Goal: Connect with others: Connect with other users

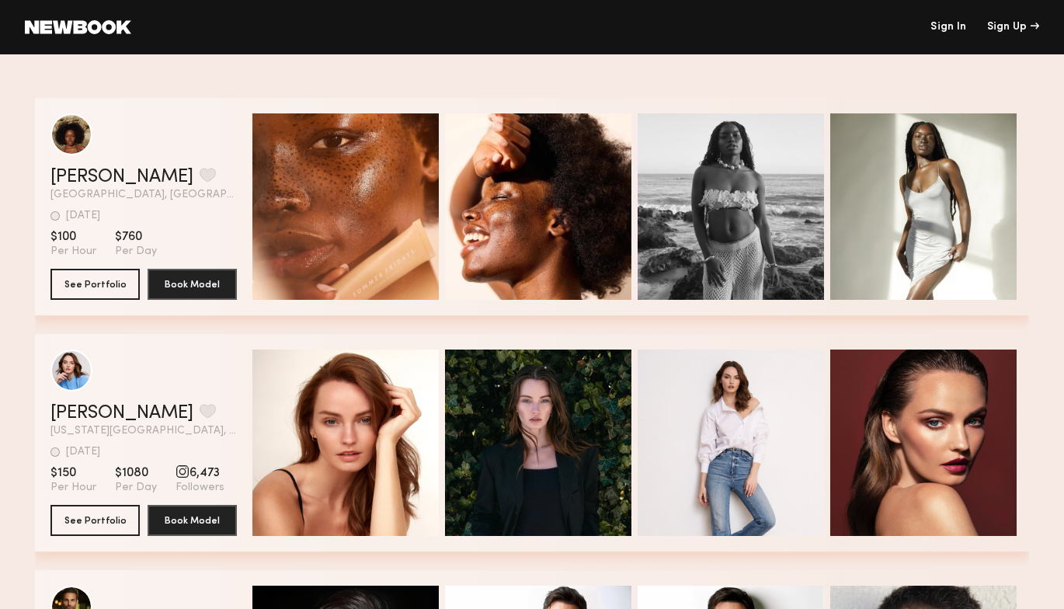
click at [950, 28] on link "Sign In" at bounding box center [949, 27] width 36 height 11
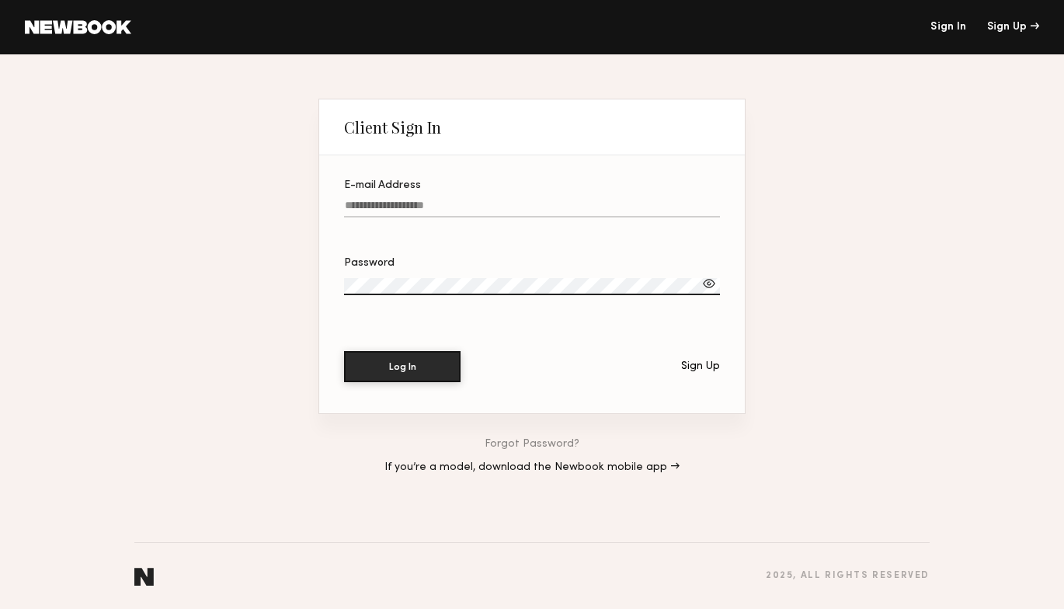
type input "**********"
click at [440, 363] on button "Log In" at bounding box center [402, 365] width 117 height 31
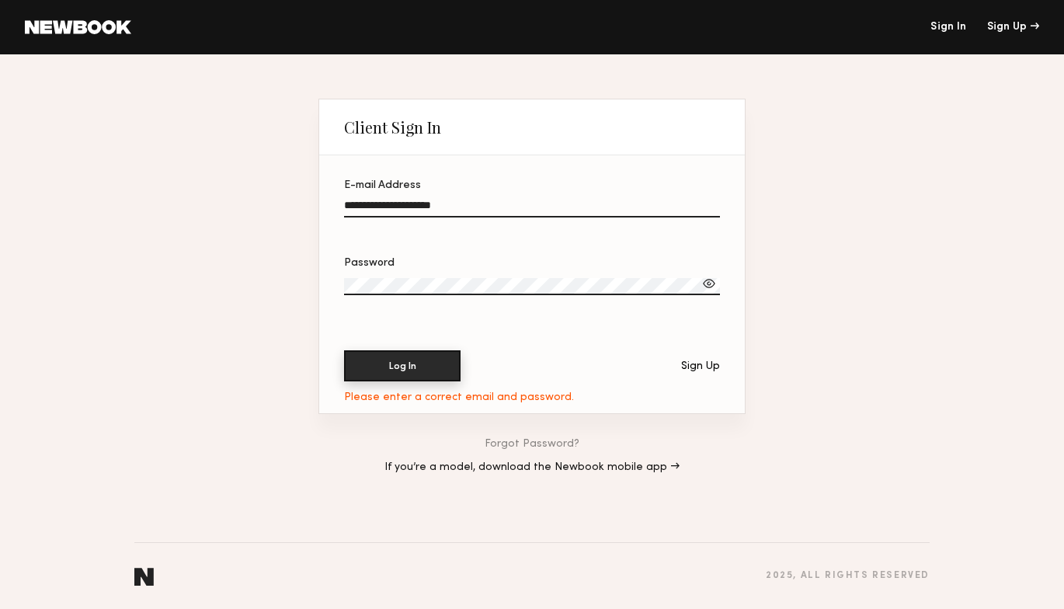
click at [413, 368] on button "Log In" at bounding box center [402, 365] width 117 height 31
click at [708, 281] on div at bounding box center [710, 284] width 16 height 16
click at [406, 371] on button "Log In" at bounding box center [402, 365] width 117 height 31
click at [538, 210] on input "**********" at bounding box center [532, 209] width 376 height 18
click at [537, 178] on section "**********" at bounding box center [532, 284] width 426 height 258
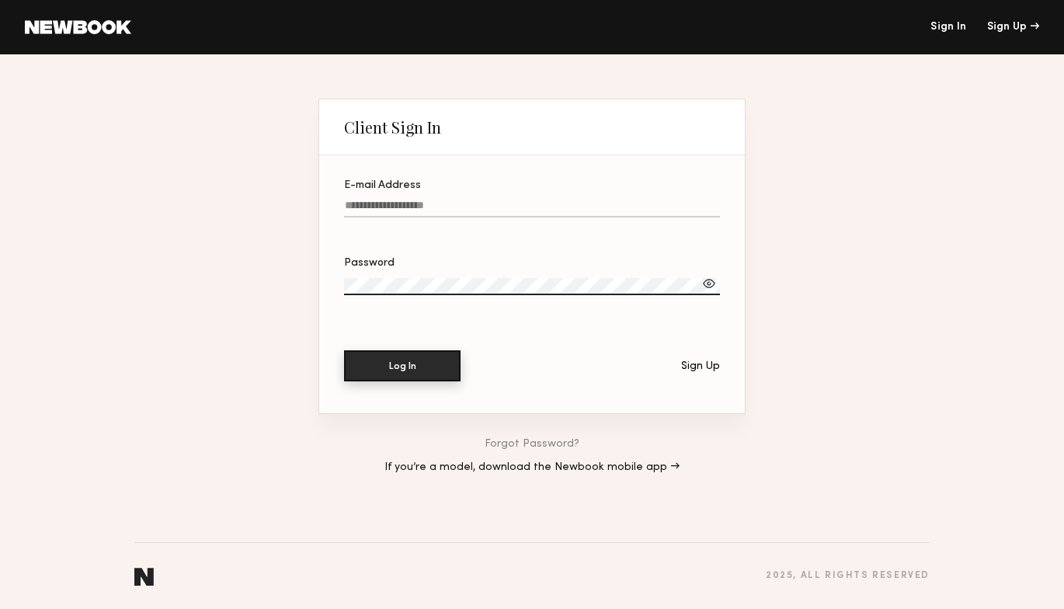
type input "**********"
click at [397, 362] on button "Log In" at bounding box center [402, 365] width 117 height 31
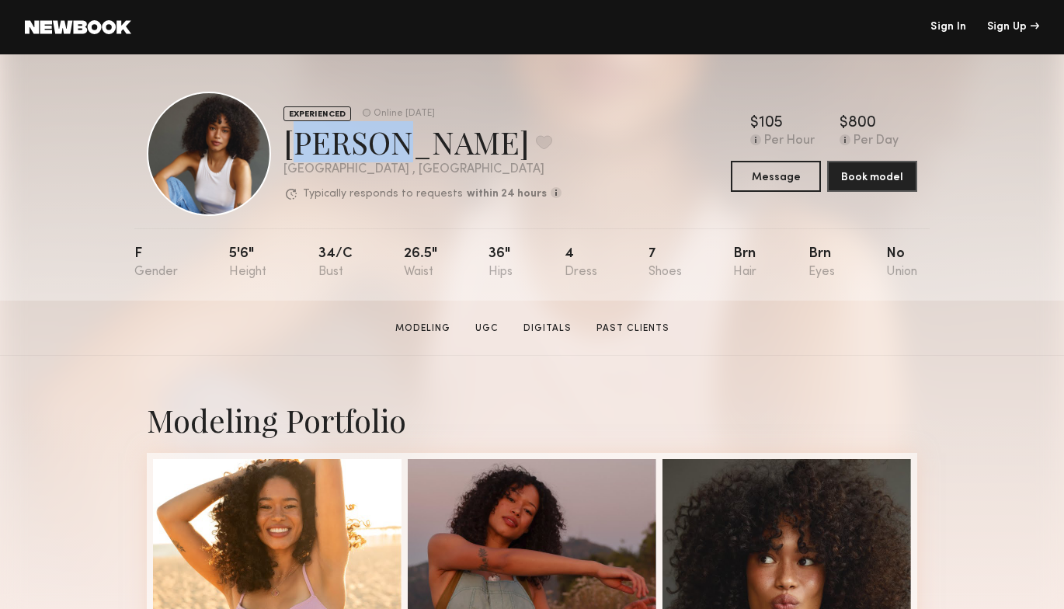
drag, startPoint x: 375, startPoint y: 145, endPoint x: 282, endPoint y: 145, distance: 93.2
click at [282, 145] on div "EXPERIENCED Online 2d ago Cyan C. Favorite Los Angeles , CA Typically responds …" at bounding box center [354, 154] width 415 height 124
copy div "Cyan C"
click at [951, 30] on link "Sign In" at bounding box center [949, 27] width 36 height 11
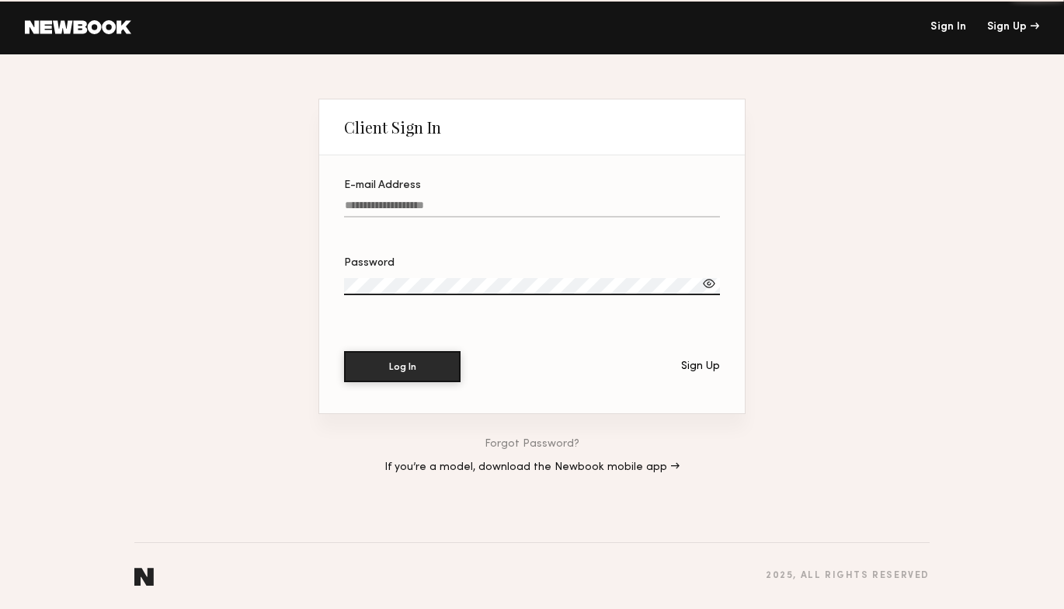
type input "**********"
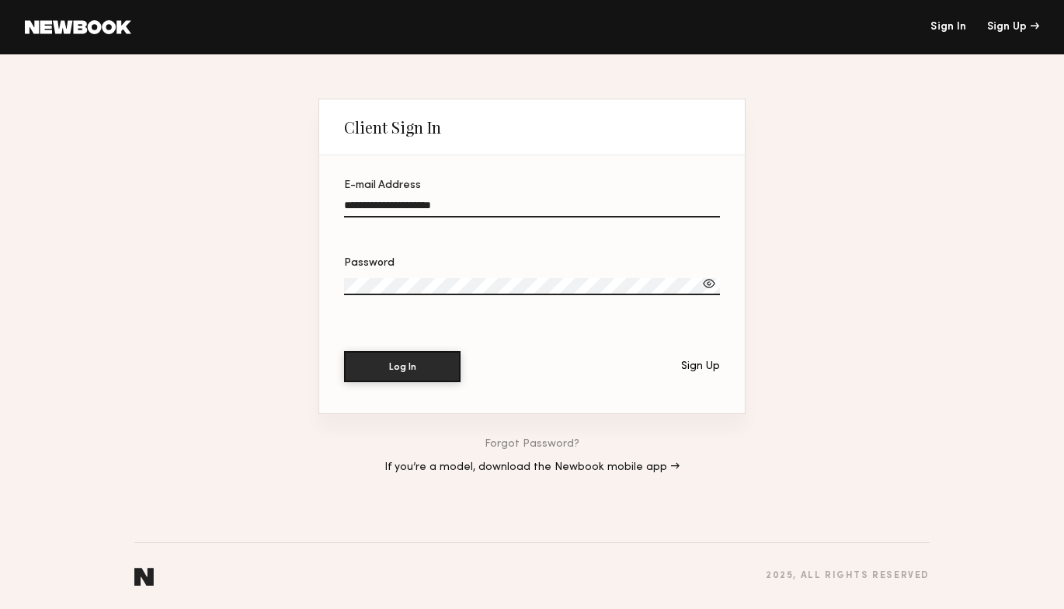
click at [385, 318] on div "Password" at bounding box center [532, 292] width 376 height 68
click at [433, 361] on button "Log In" at bounding box center [402, 365] width 117 height 31
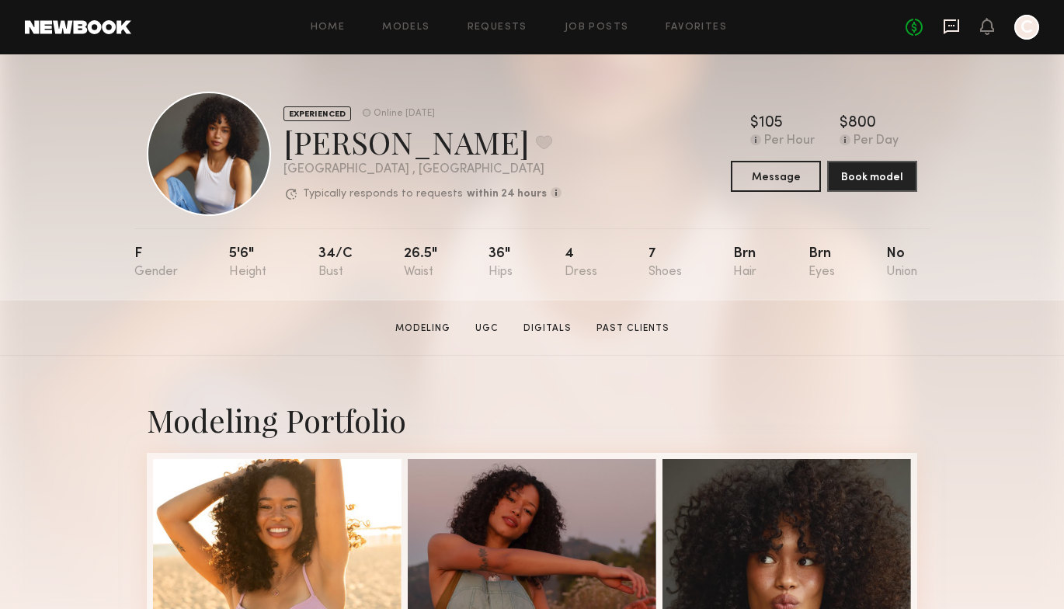
click at [956, 31] on icon at bounding box center [952, 26] width 16 height 15
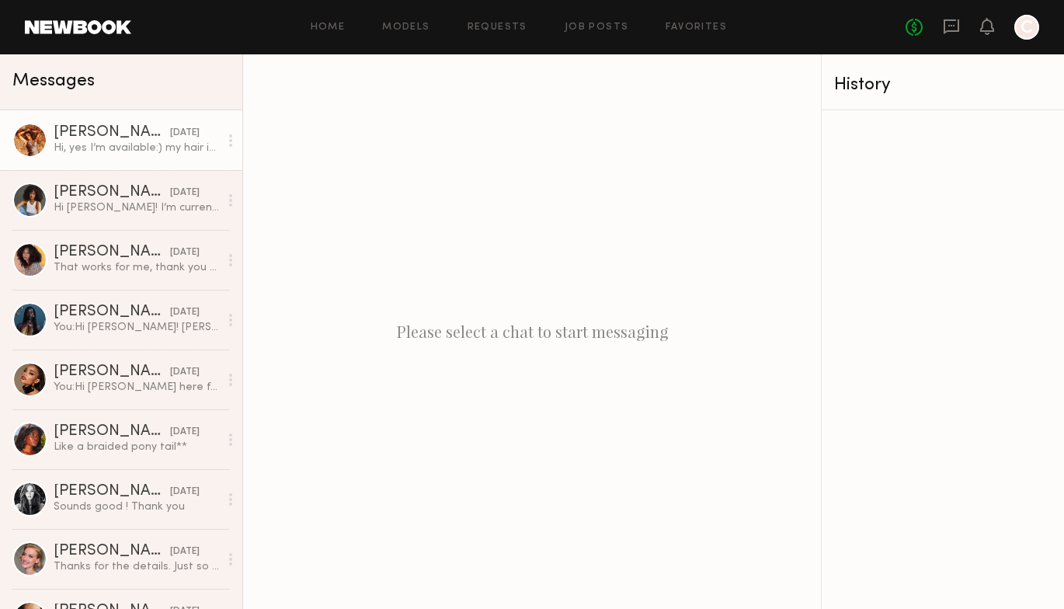
click at [152, 157] on link "Miya R. 08/22/2025 Hi, yes I’m available:) my hair is currently curly!" at bounding box center [121, 140] width 242 height 60
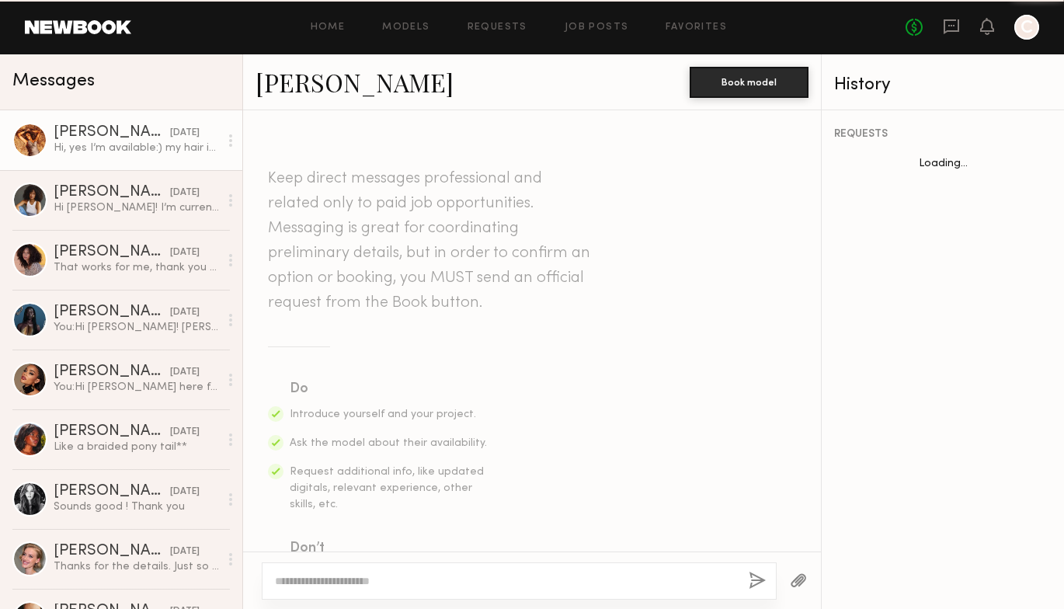
scroll to position [1630, 0]
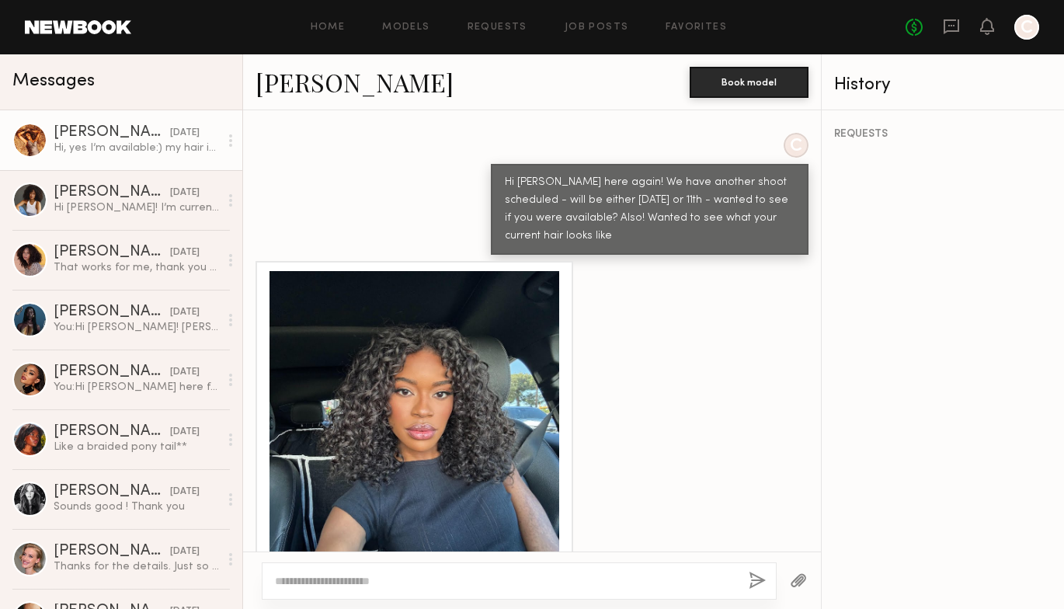
click at [311, 86] on link "[PERSON_NAME]" at bounding box center [355, 81] width 198 height 33
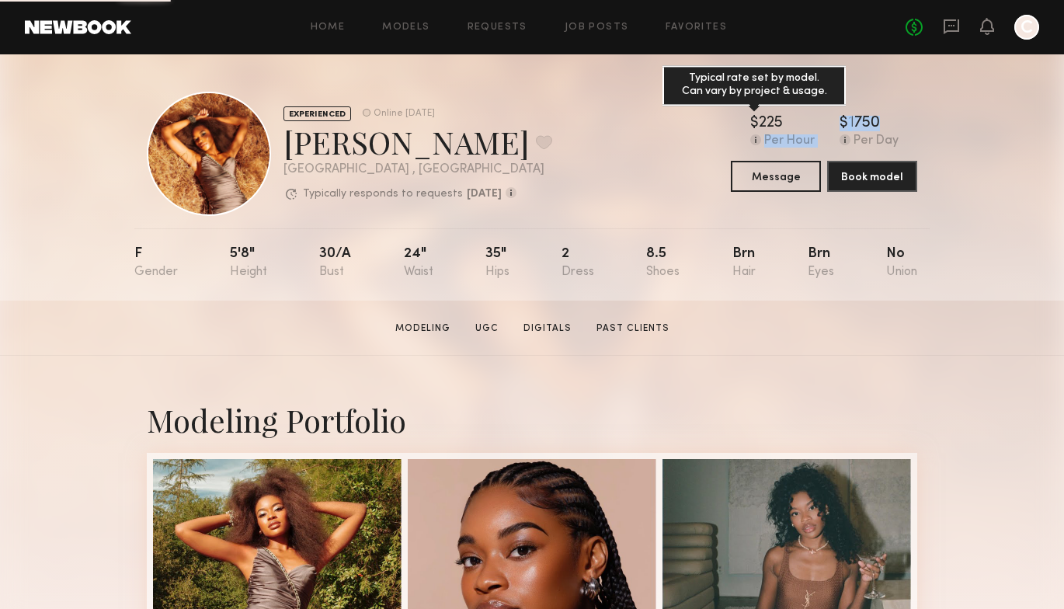
drag, startPoint x: 894, startPoint y: 122, endPoint x: 814, endPoint y: 122, distance: 80.0
click at [814, 122] on div "$ Typical rate set by model. Can vary by project & usage. 225 Per Hour $ Typica…" at bounding box center [824, 132] width 186 height 33
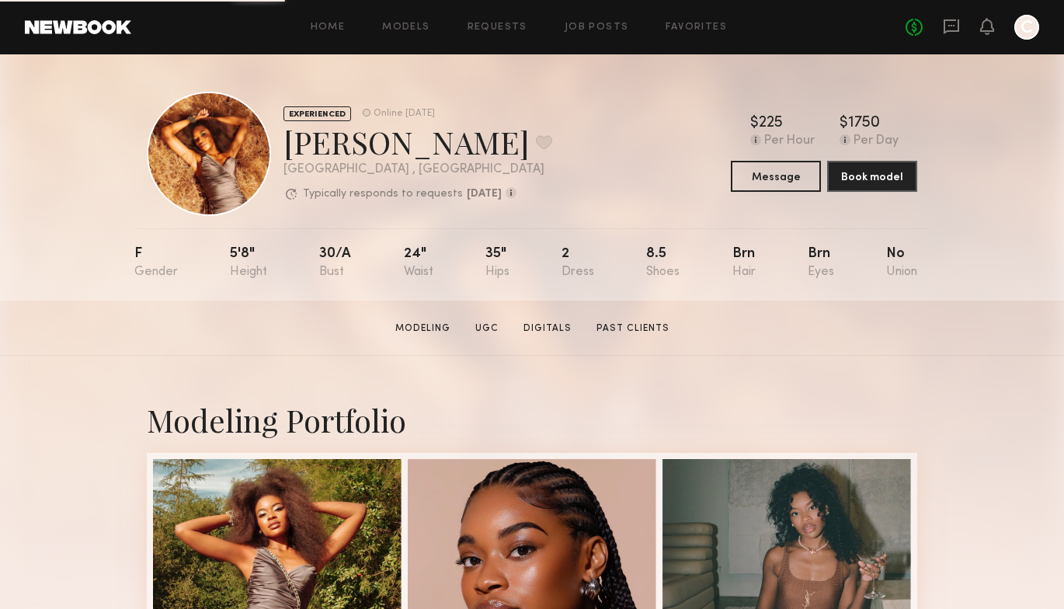
click at [834, 122] on div "$ Typical rate set by model. Can vary by project & usage. 225 Per Hour $ Typica…" at bounding box center [824, 132] width 186 height 33
drag, startPoint x: 876, startPoint y: 121, endPoint x: 827, endPoint y: 120, distance: 49.0
click at [827, 120] on div "$ Typical rate set by model. Can vary by project & usage. 225 Per Hour $ Typica…" at bounding box center [824, 132] width 186 height 33
copy div "$ Typical rate set by model. Can vary by project & usage. 1750"
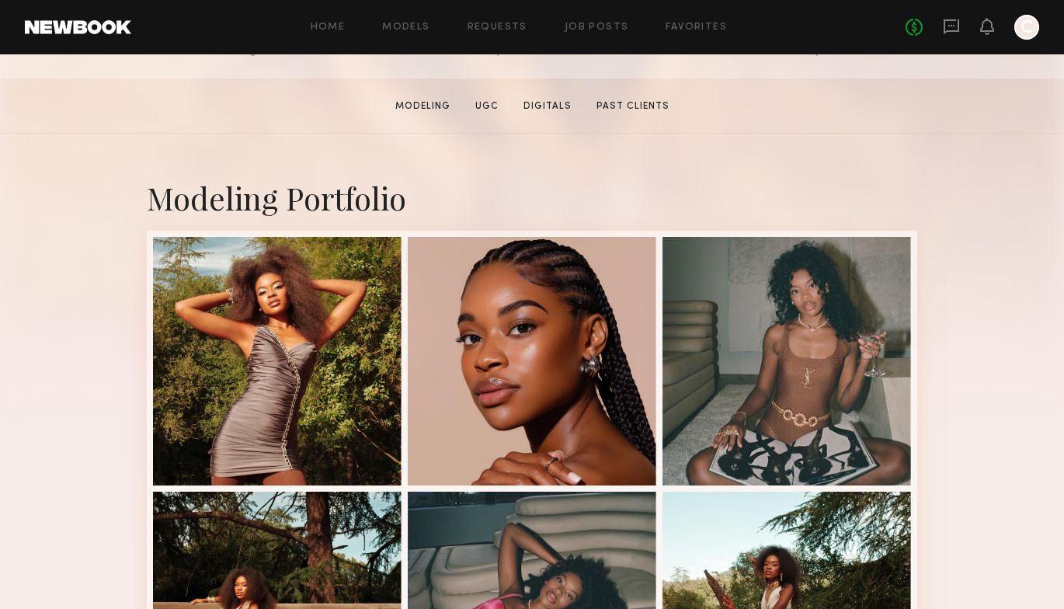
scroll to position [302, 0]
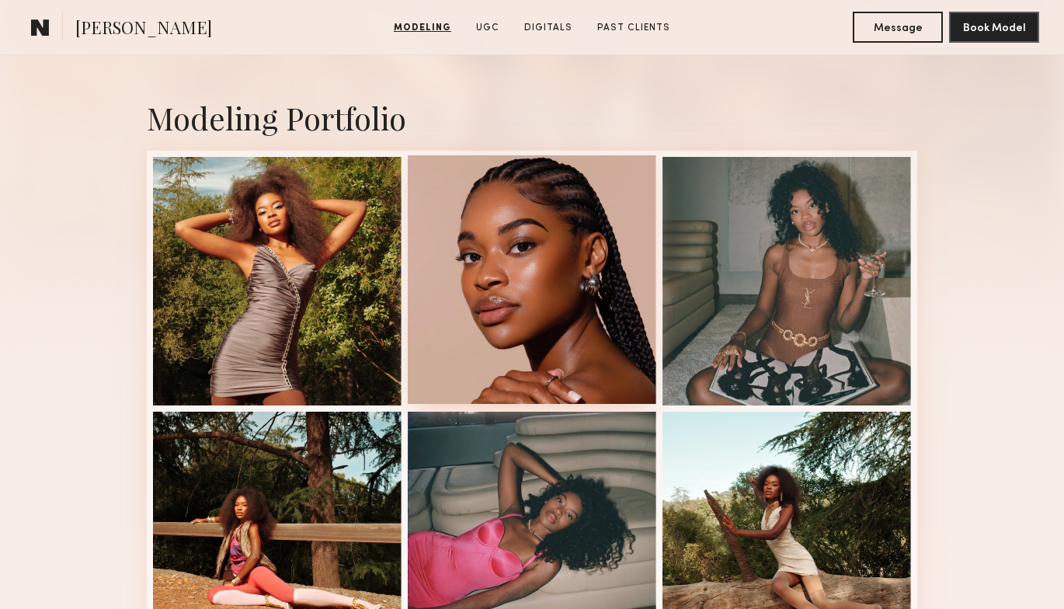
click at [448, 353] on div at bounding box center [532, 279] width 249 height 249
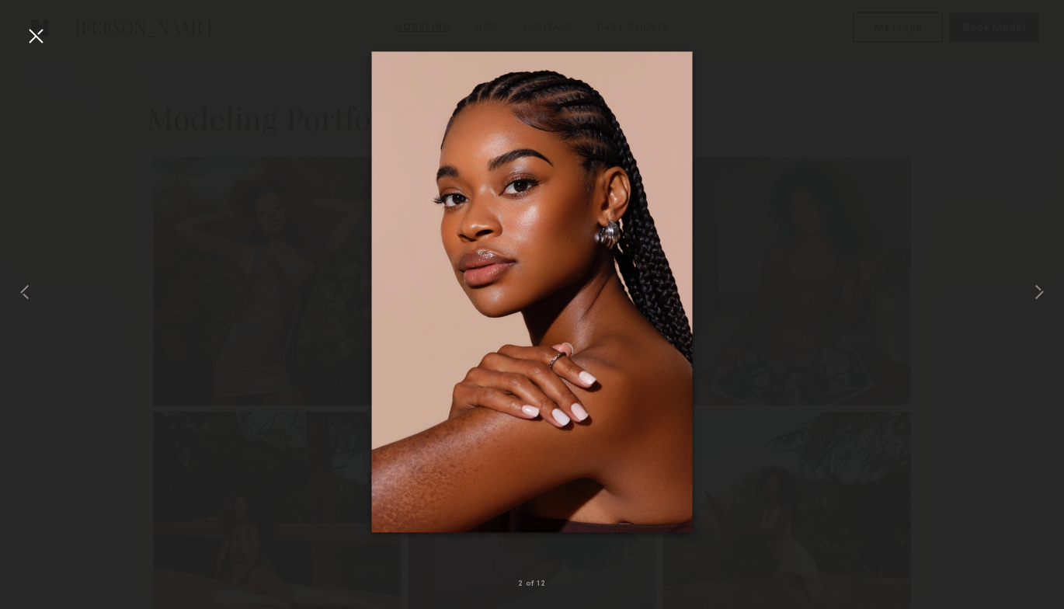
click at [34, 36] on div at bounding box center [35, 35] width 25 height 25
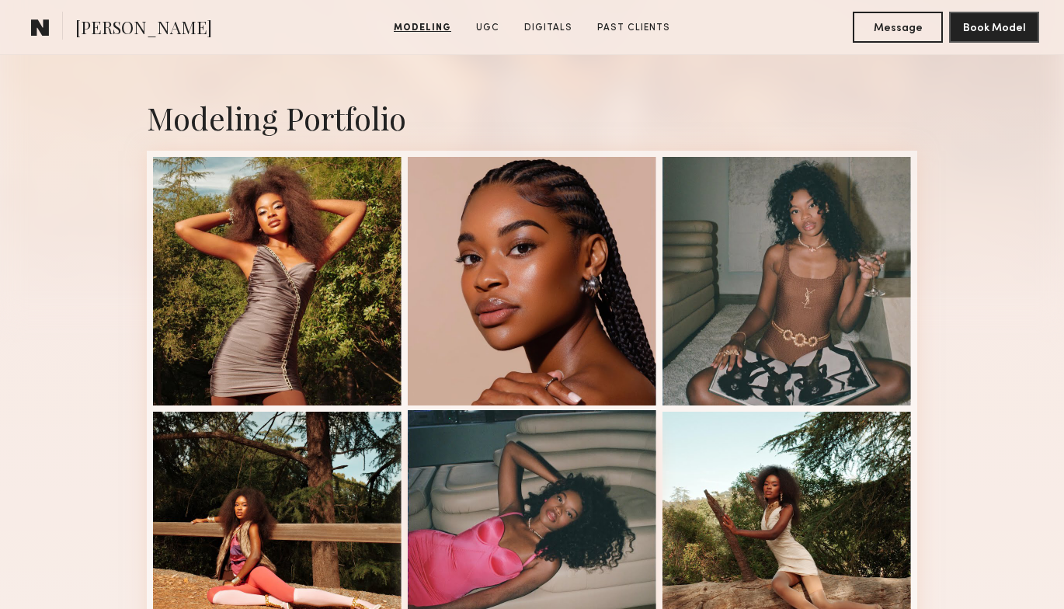
click at [532, 524] on div at bounding box center [532, 534] width 249 height 249
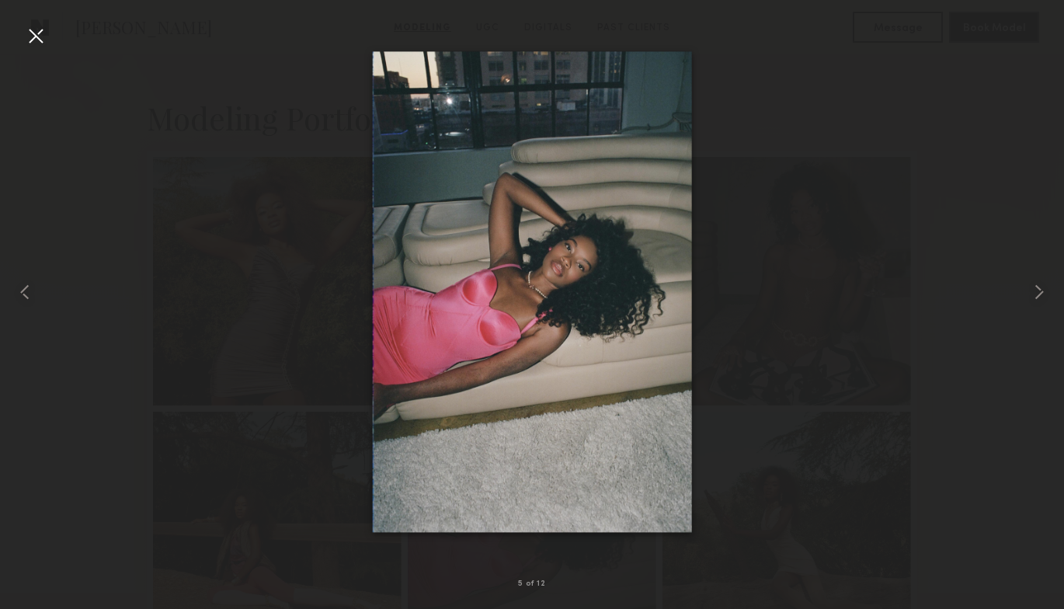
click at [838, 314] on div at bounding box center [532, 292] width 1064 height 535
click at [33, 35] on div at bounding box center [35, 35] width 25 height 25
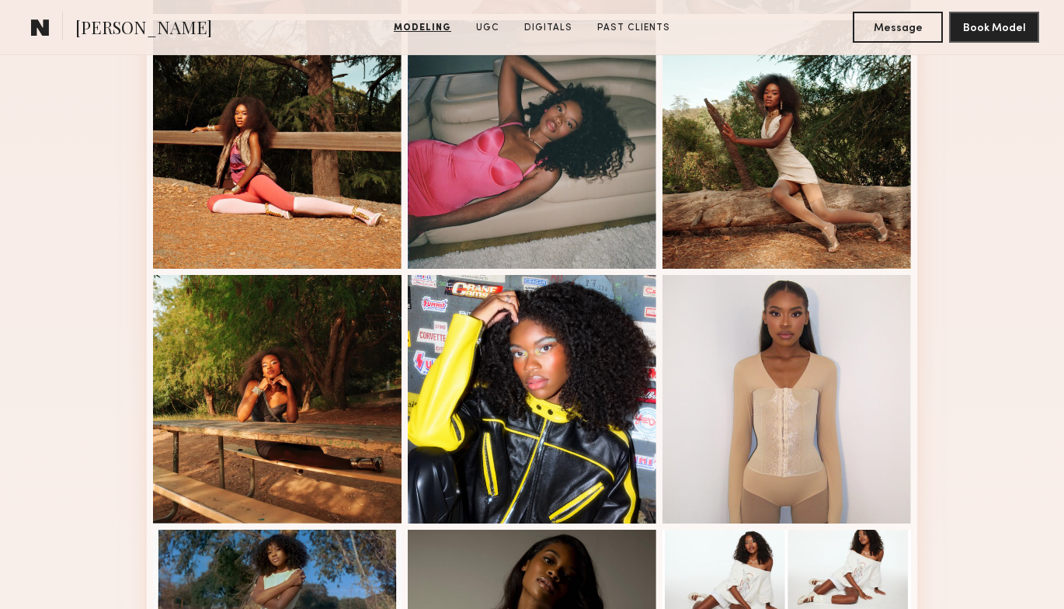
scroll to position [716, 0]
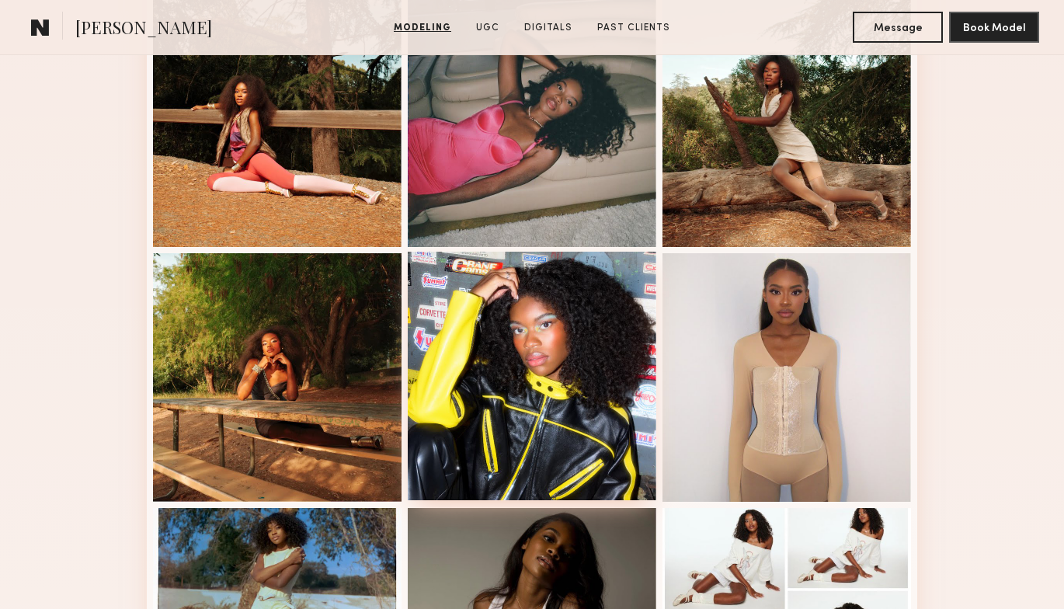
click at [564, 378] on div at bounding box center [532, 376] width 249 height 249
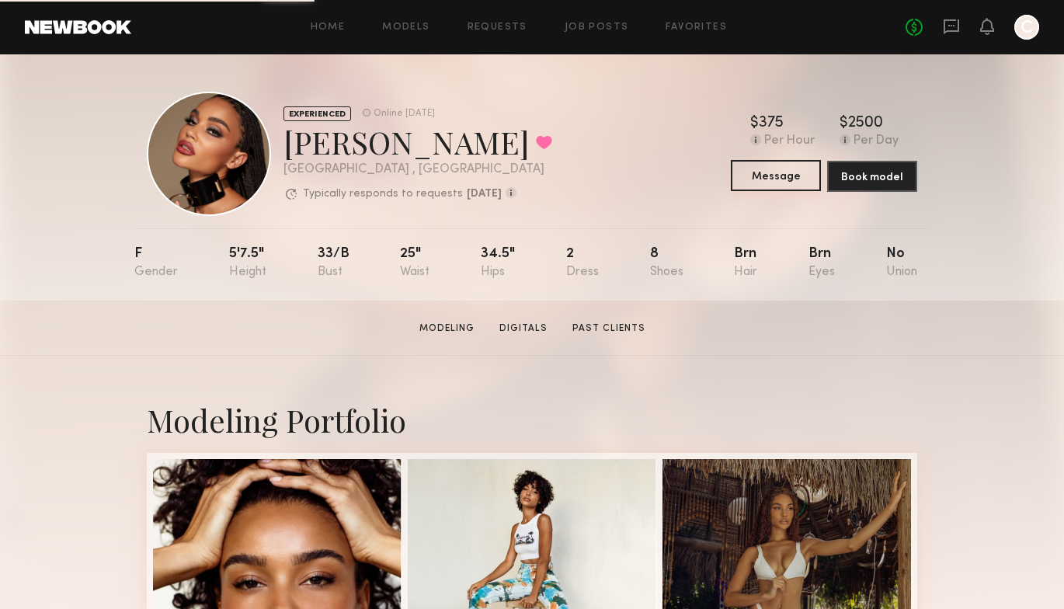
click at [778, 177] on button "Message" at bounding box center [776, 175] width 90 height 31
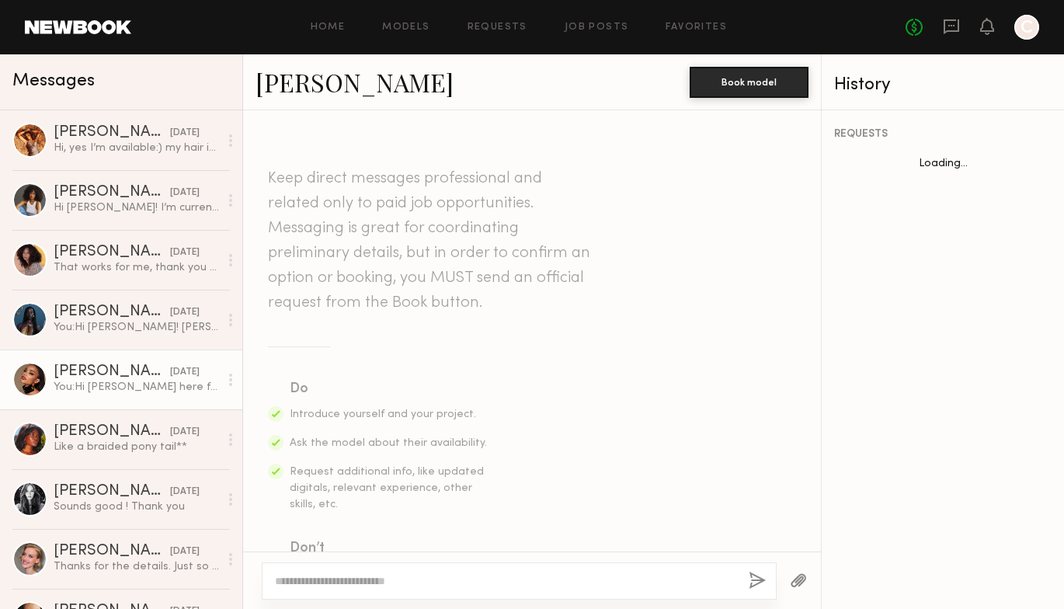
scroll to position [462, 0]
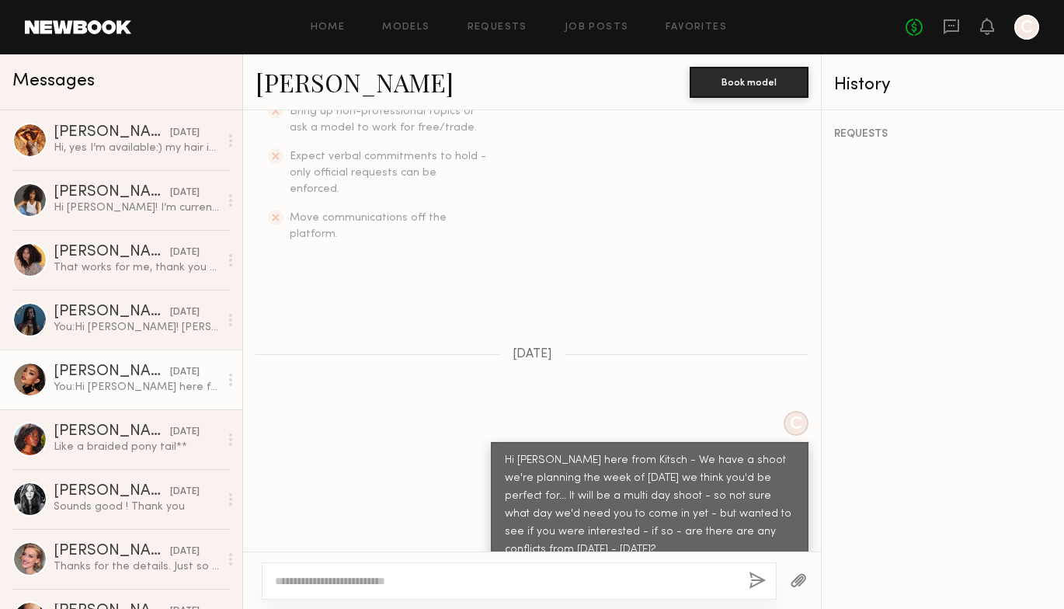
click at [329, 88] on link "[PERSON_NAME]" at bounding box center [355, 81] width 198 height 33
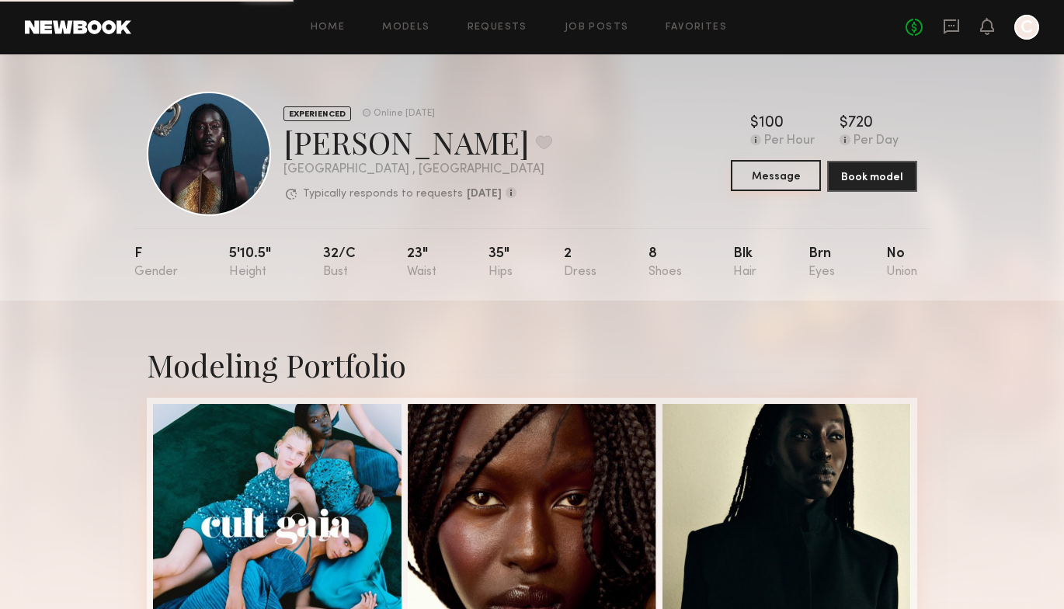
click at [780, 179] on button "Message" at bounding box center [776, 175] width 90 height 31
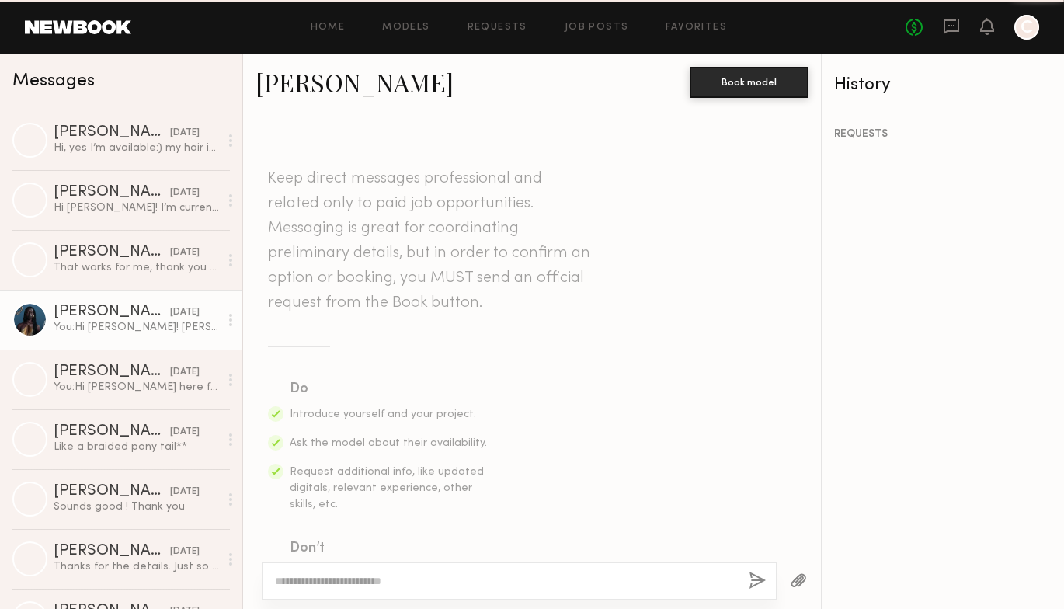
scroll to position [462, 0]
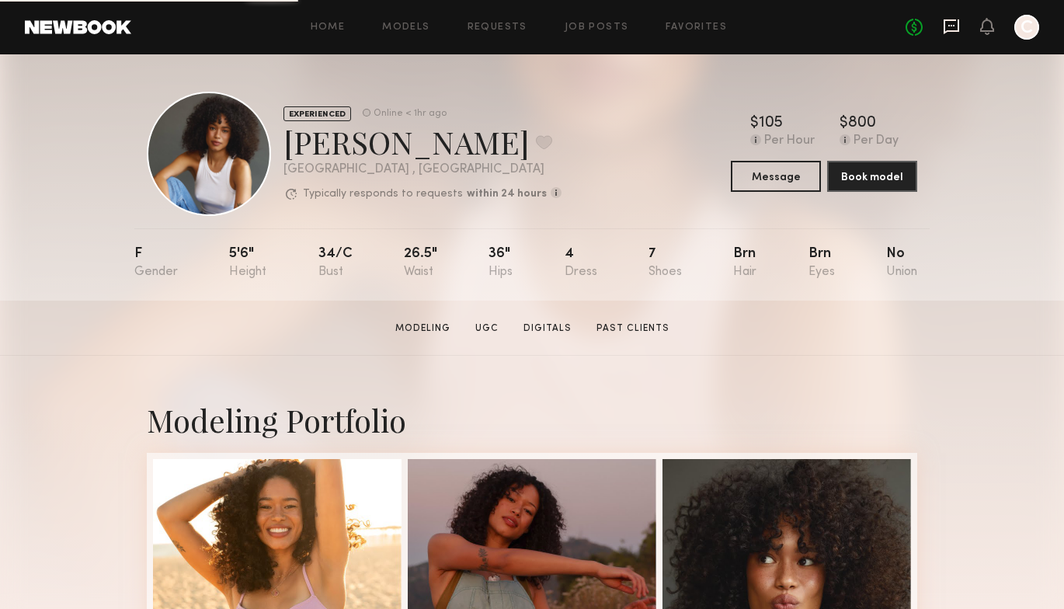
click at [953, 25] on icon at bounding box center [952, 26] width 6 height 2
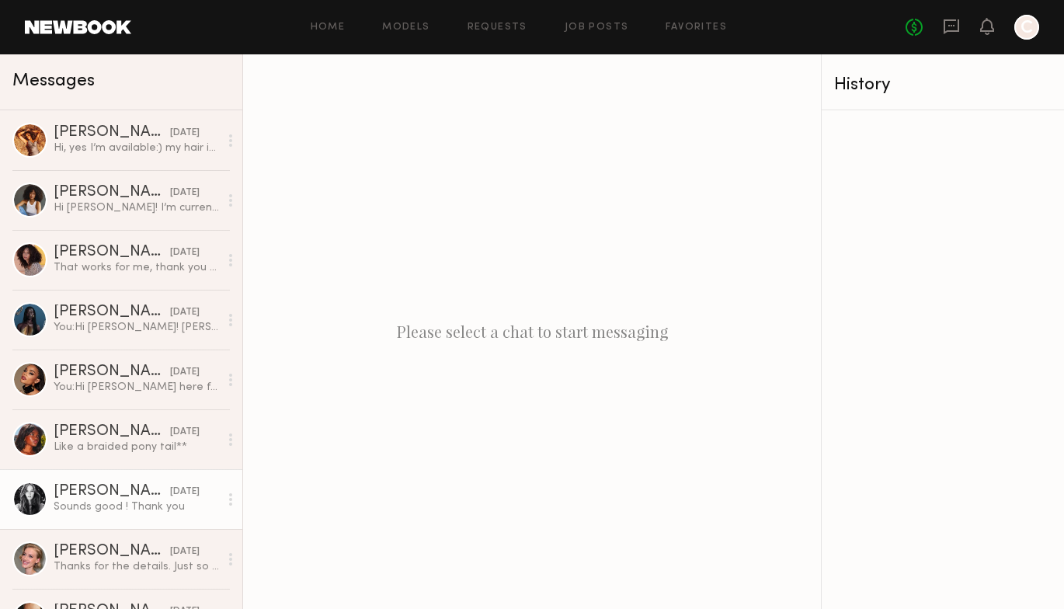
click at [106, 503] on div "Sounds good ! Thank you" at bounding box center [136, 507] width 165 height 15
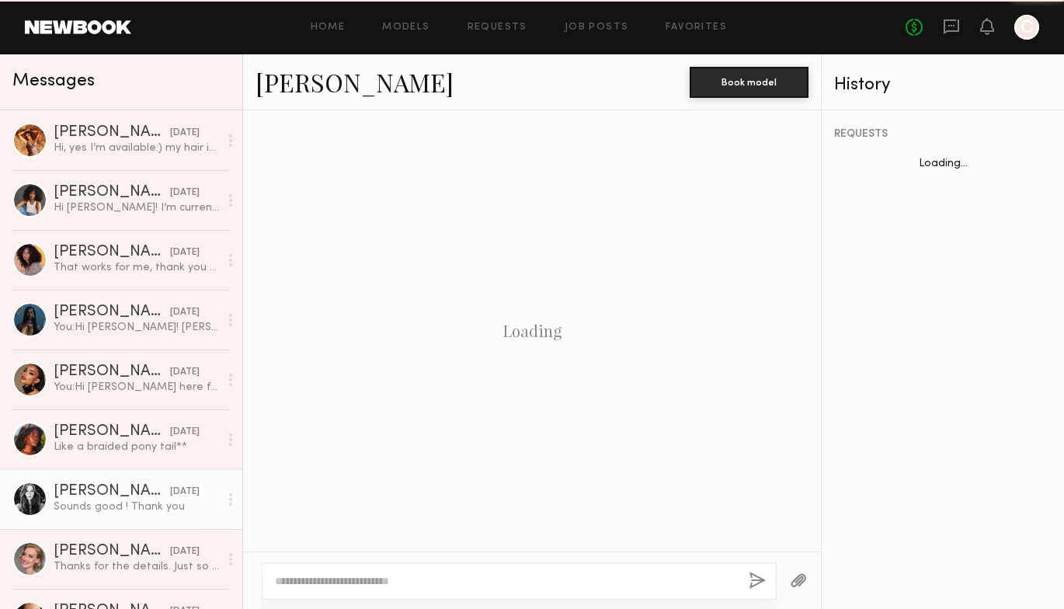
scroll to position [945, 0]
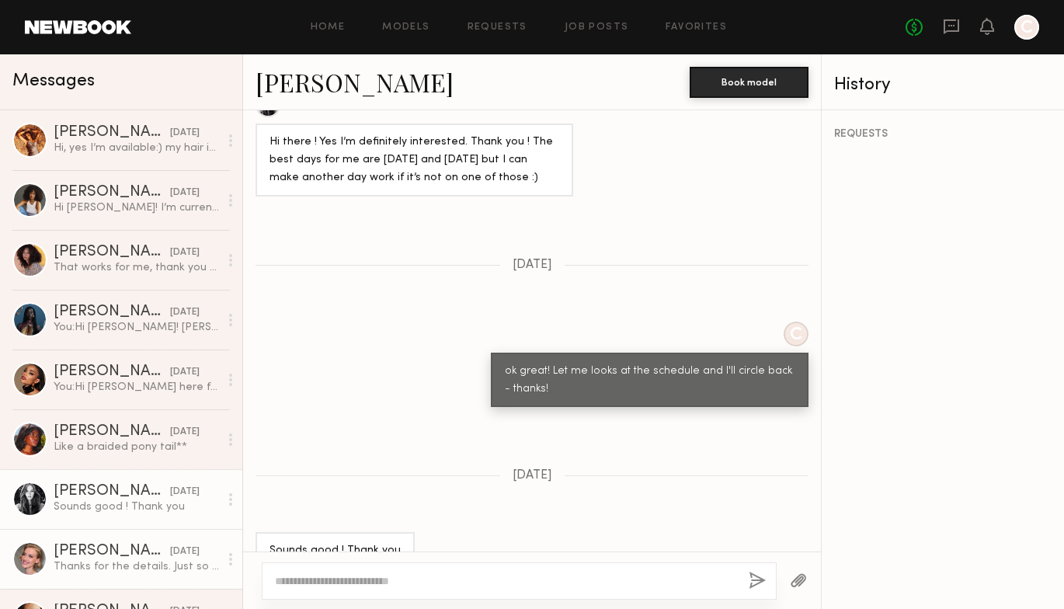
click at [110, 544] on div "[PERSON_NAME]" at bounding box center [112, 552] width 117 height 16
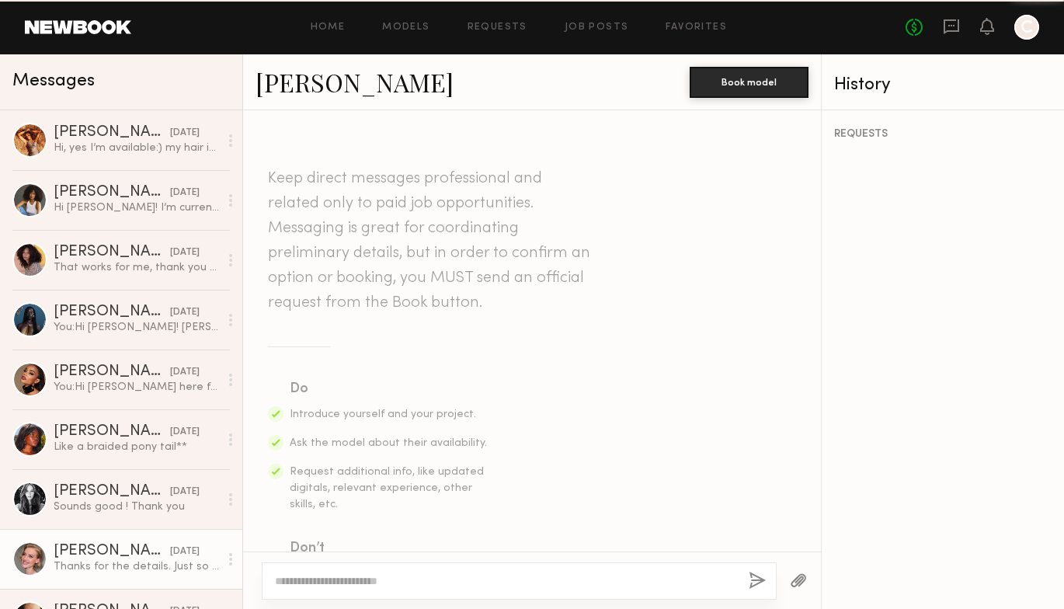
scroll to position [815, 0]
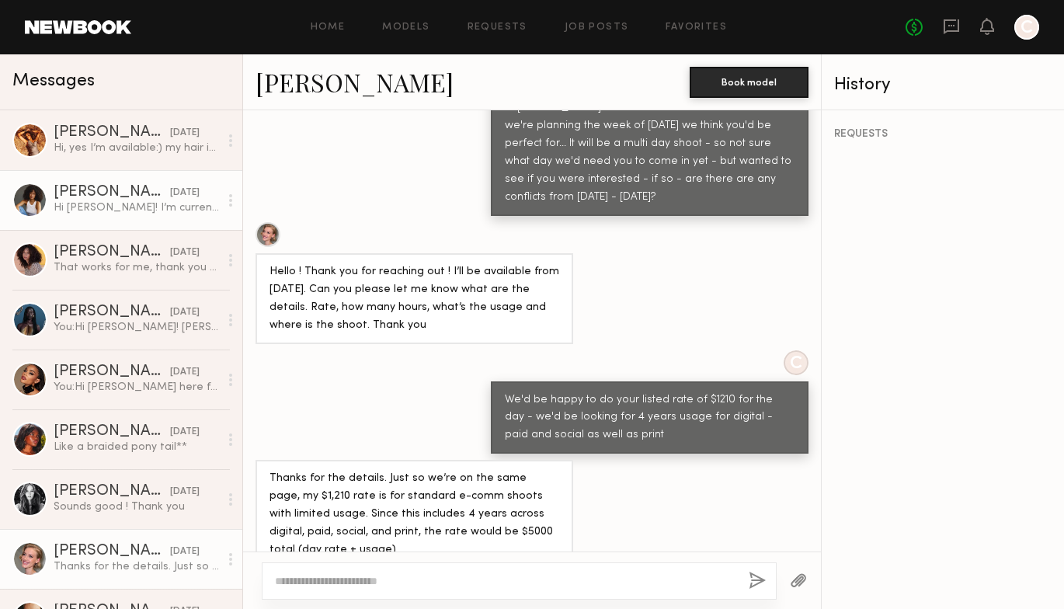
click at [146, 200] on div "[PERSON_NAME]" at bounding box center [112, 193] width 117 height 16
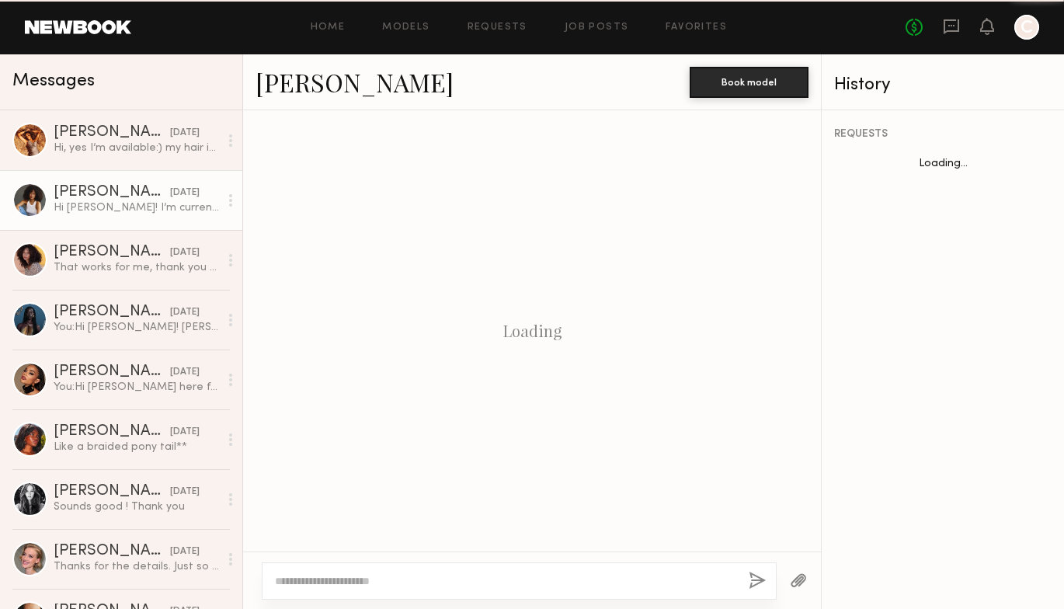
scroll to position [524, 0]
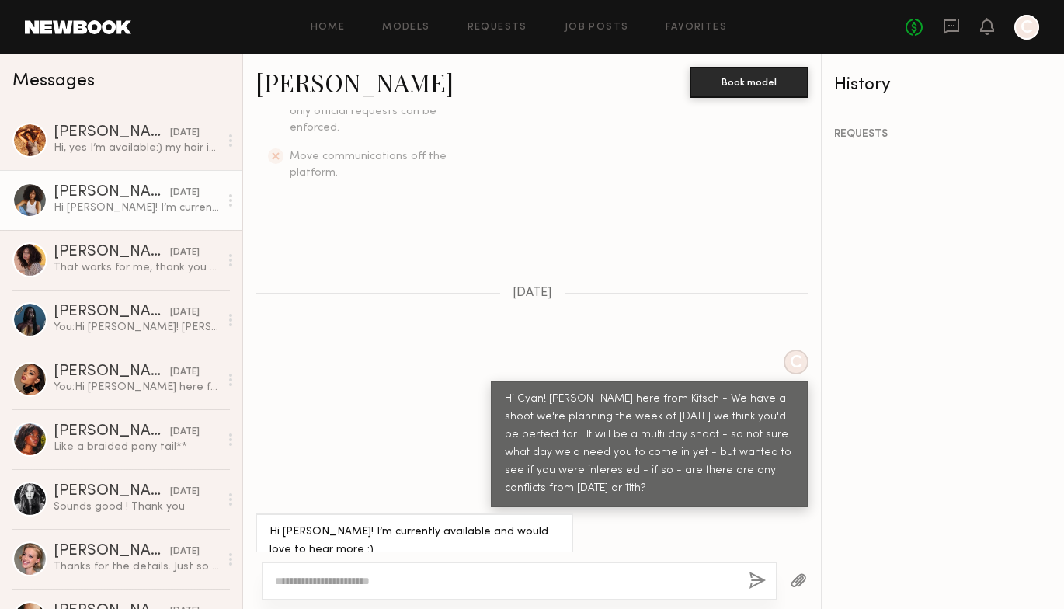
click at [289, 87] on link "[PERSON_NAME]" at bounding box center [355, 81] width 198 height 33
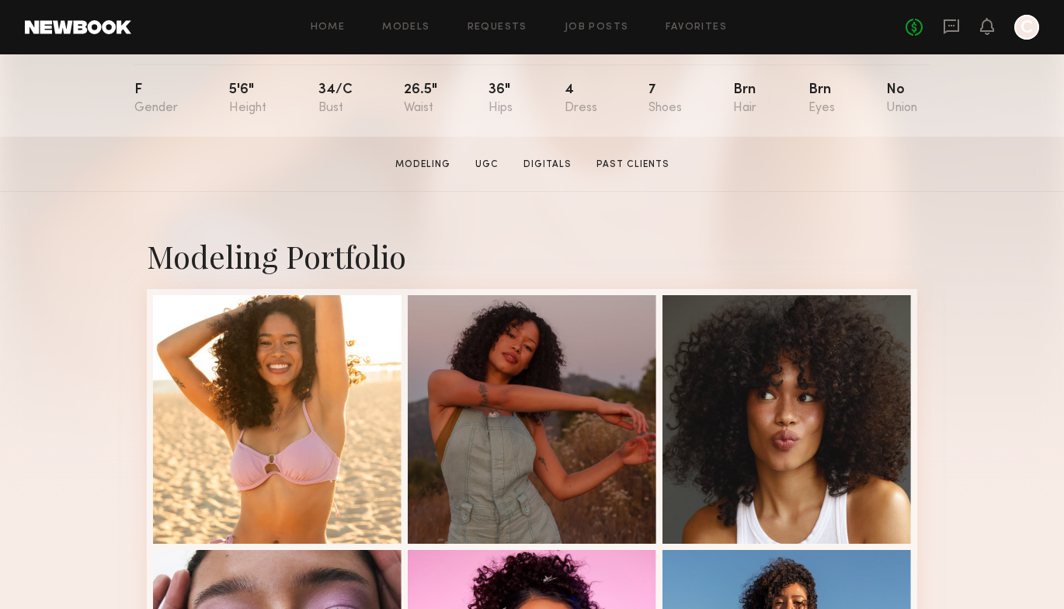
scroll to position [287, 0]
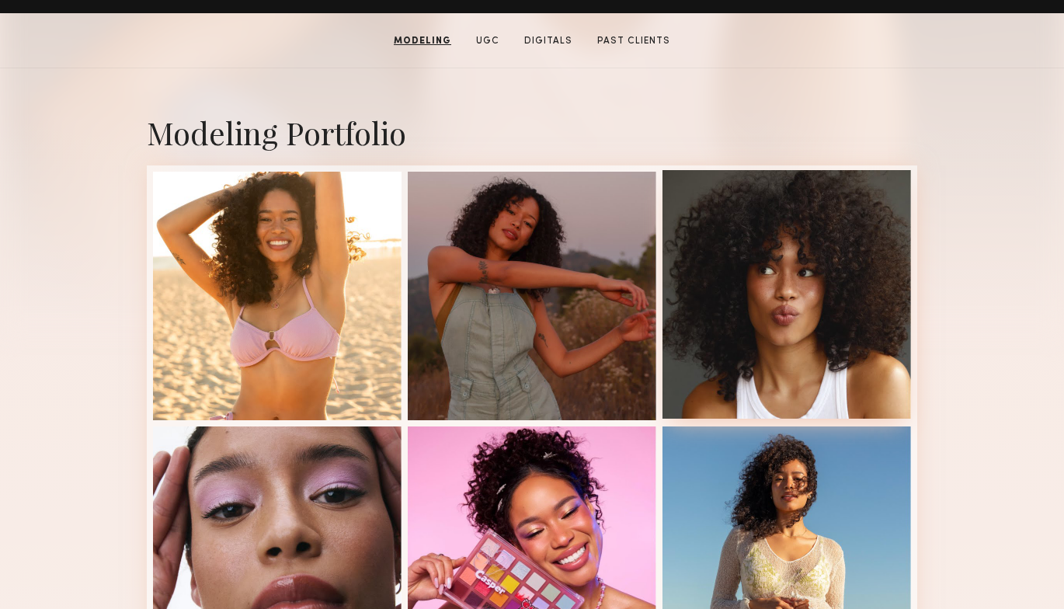
click at [814, 246] on div at bounding box center [787, 294] width 249 height 249
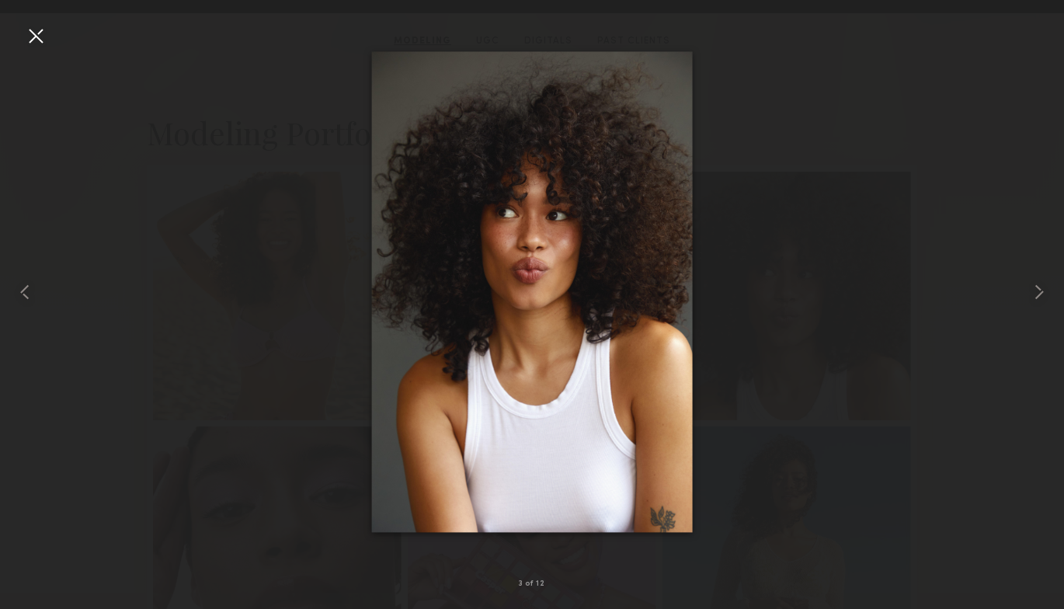
click at [39, 34] on div at bounding box center [35, 35] width 25 height 25
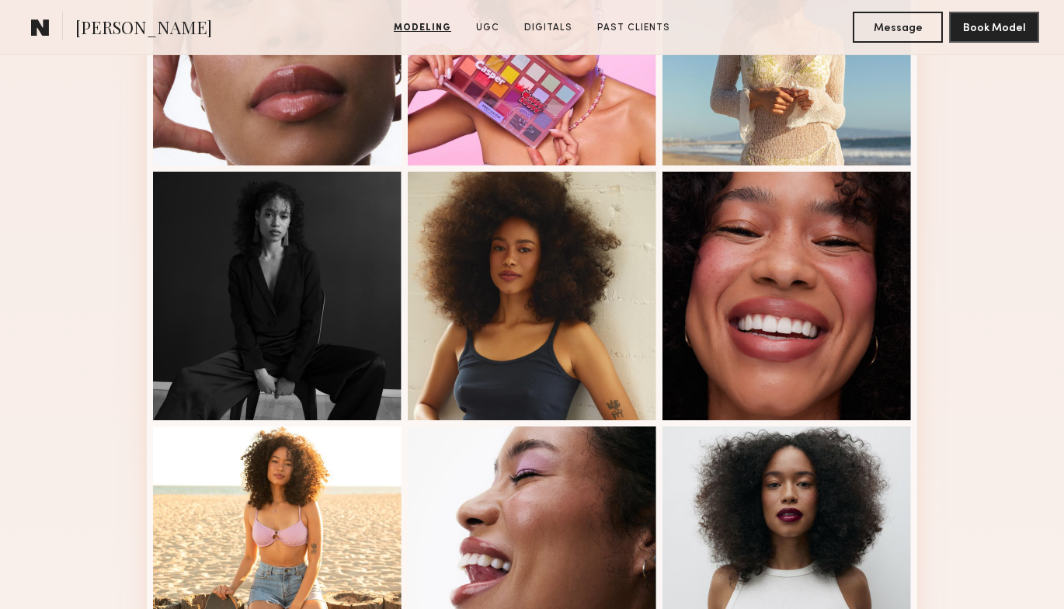
scroll to position [876, 0]
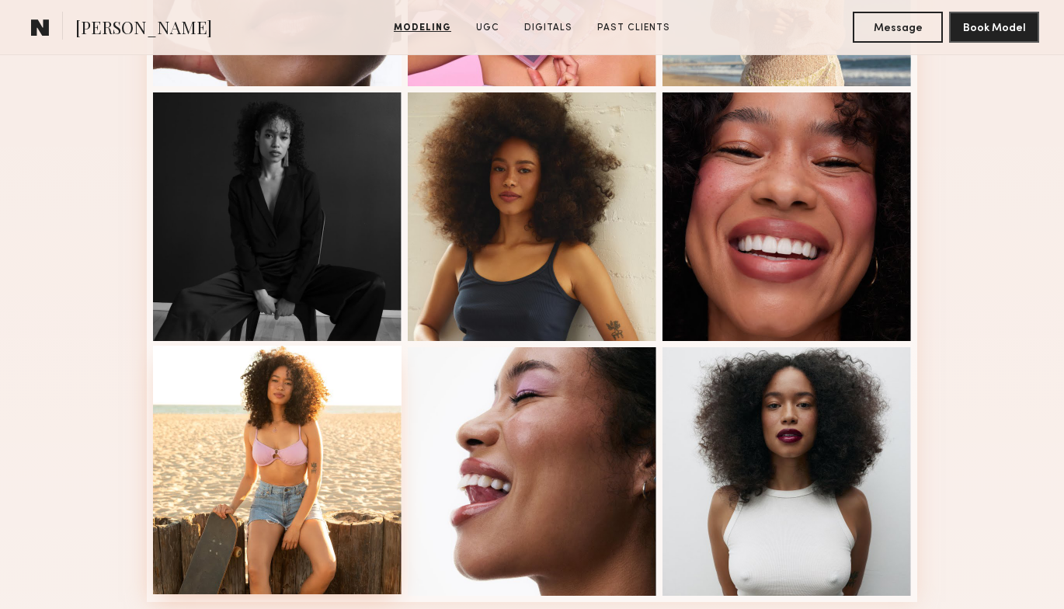
click at [326, 437] on div at bounding box center [277, 470] width 249 height 249
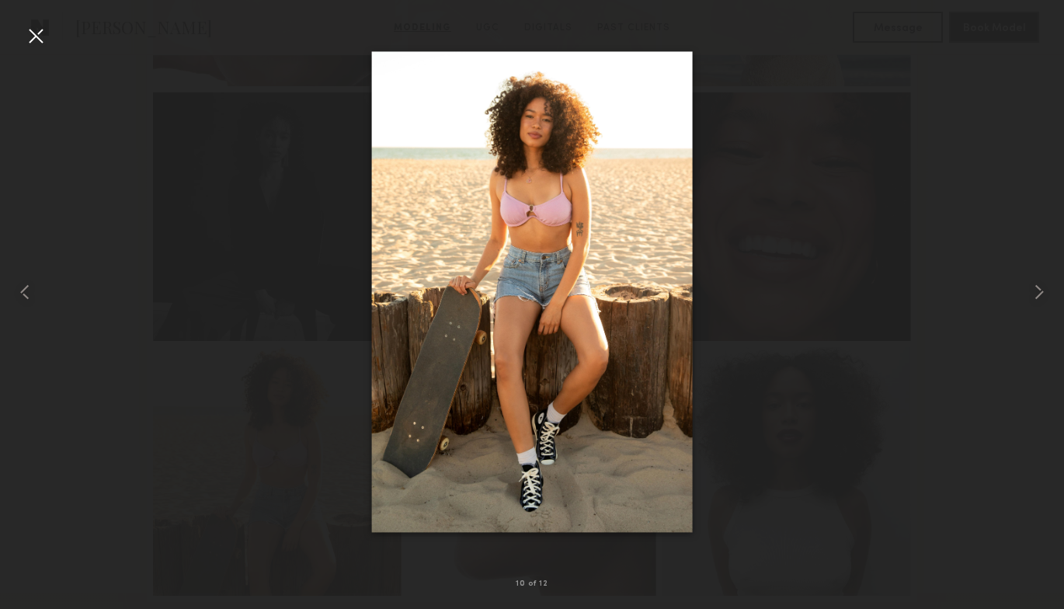
click at [41, 42] on div at bounding box center [35, 35] width 25 height 25
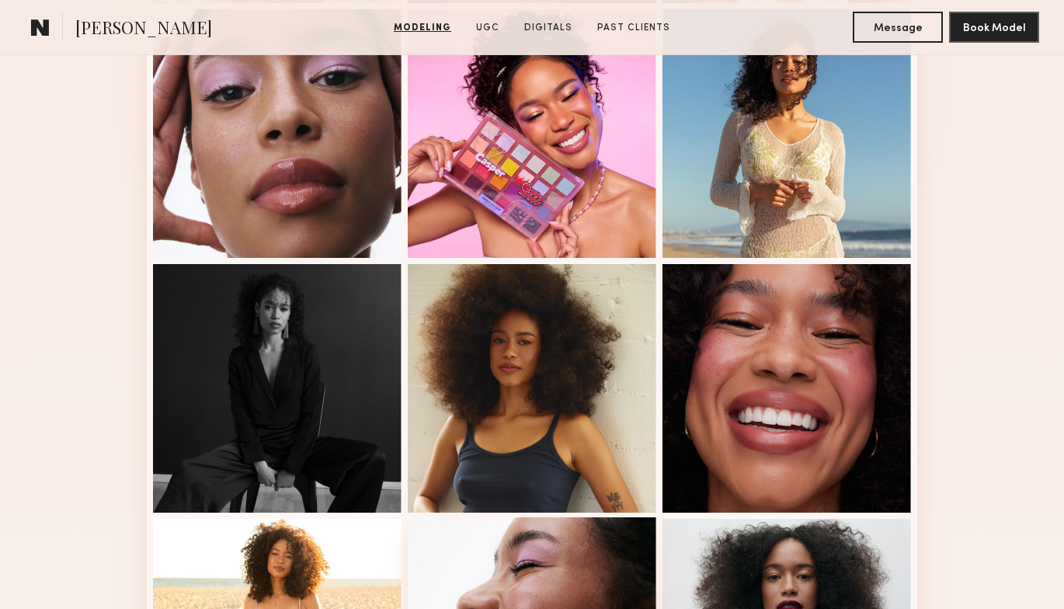
scroll to position [622, 0]
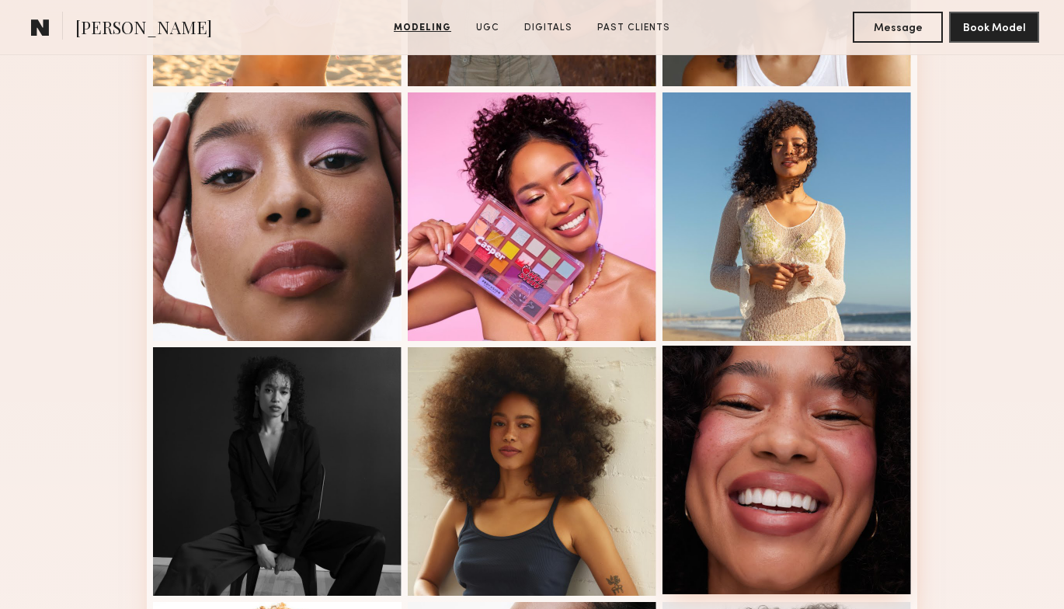
click at [787, 491] on div at bounding box center [787, 470] width 249 height 249
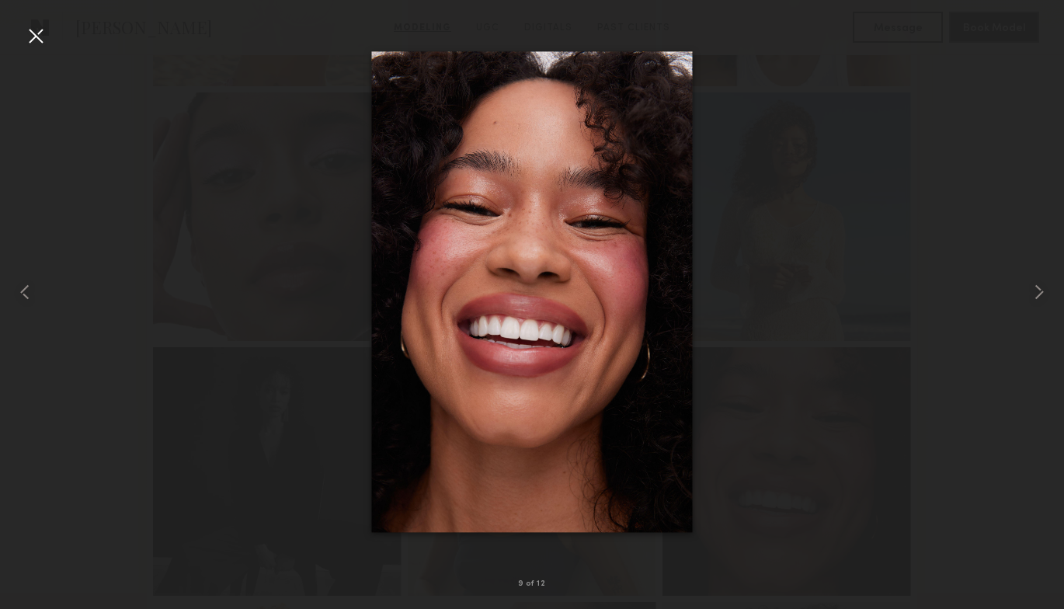
click at [32, 27] on div at bounding box center [35, 35] width 25 height 25
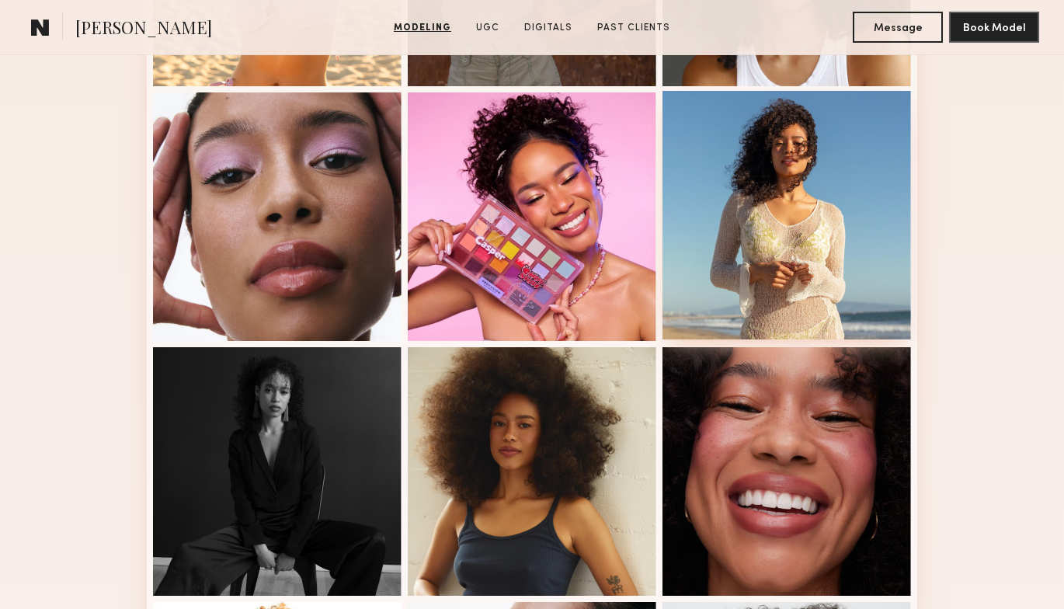
click at [806, 211] on div at bounding box center [787, 215] width 249 height 249
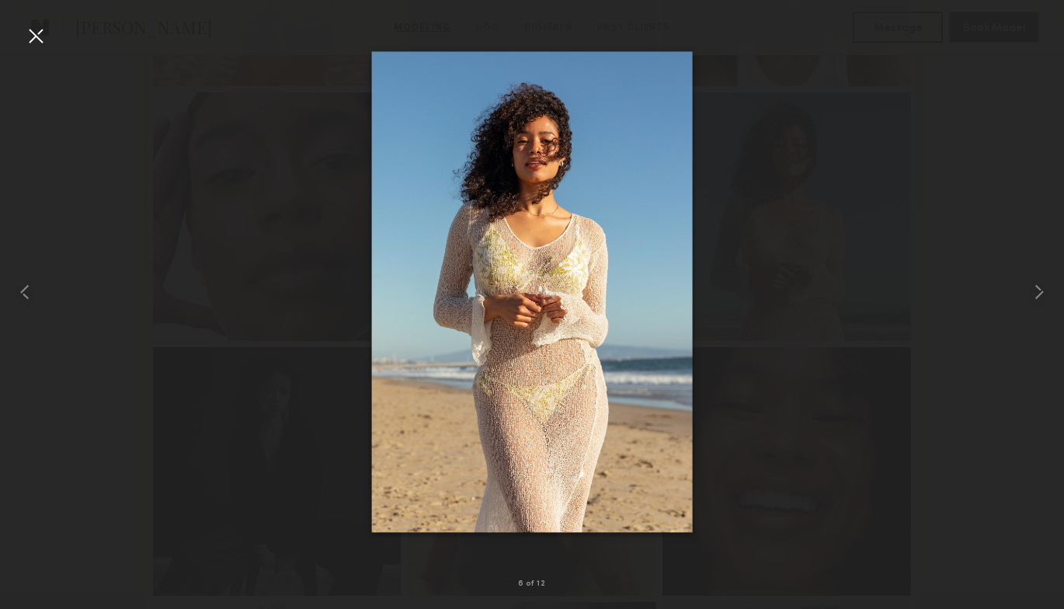
click at [30, 31] on div at bounding box center [35, 35] width 25 height 25
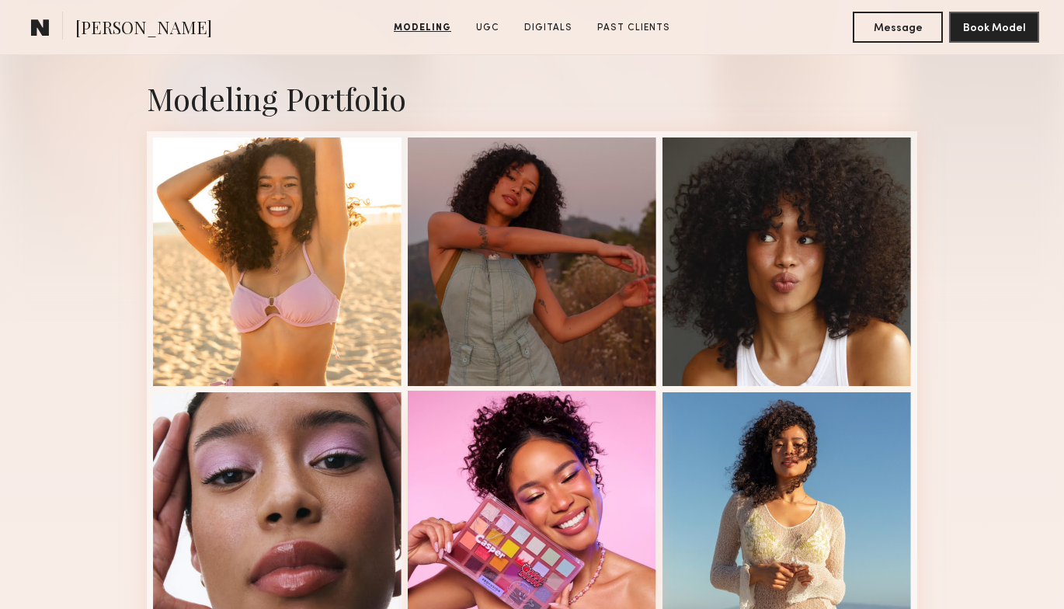
scroll to position [0, 0]
